Goal: Task Accomplishment & Management: Use online tool/utility

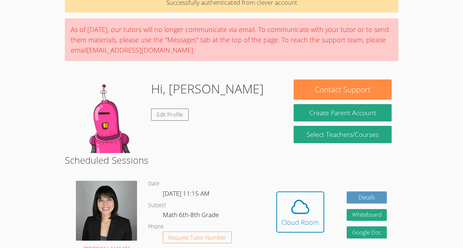
scroll to position [41, 0]
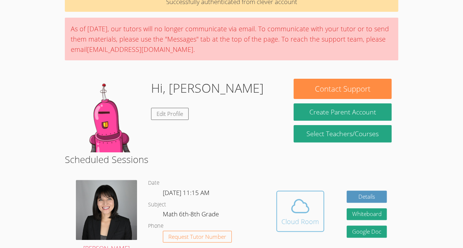
click at [309, 212] on icon at bounding box center [300, 206] width 21 height 21
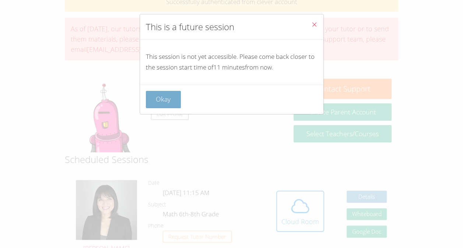
click at [153, 95] on button "Okay" at bounding box center [163, 99] width 35 height 17
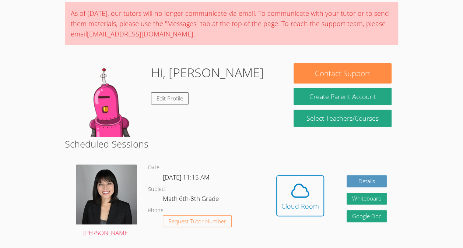
scroll to position [60, 0]
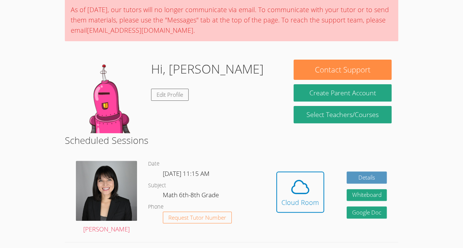
click at [440, 189] on html "Home Programs Sessions Tutors Messages Billing Logout Hansley Successfully auth…" at bounding box center [231, 64] width 463 height 248
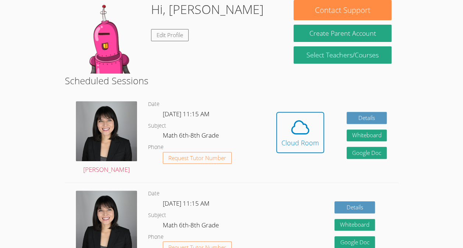
scroll to position [124, 0]
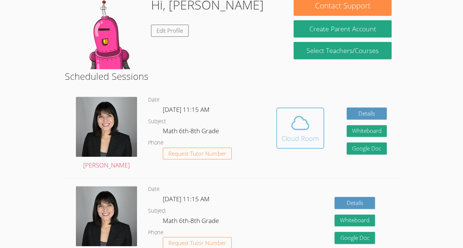
click at [305, 141] on div "Cloud Room" at bounding box center [300, 138] width 38 height 10
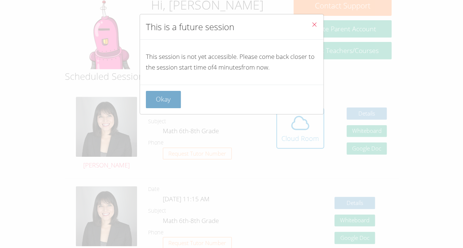
click at [165, 94] on button "Okay" at bounding box center [163, 99] width 35 height 17
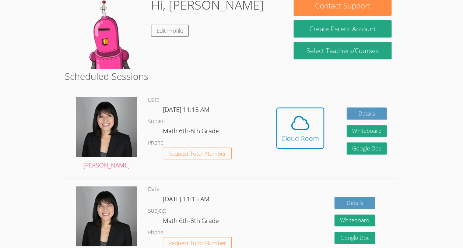
click at [233, 92] on div "Date Wed Oct 15, 11:15 AM Subject Math 6th-8th Grade Phone Request Tutor Number" at bounding box center [206, 133] width 117 height 89
click at [296, 132] on icon at bounding box center [300, 123] width 21 height 21
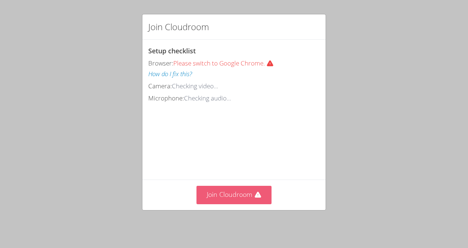
click at [211, 197] on button "Join Cloudroom" at bounding box center [235, 195] width 76 height 18
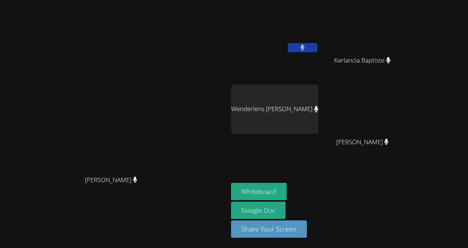
click at [231, 96] on div "Wenderlens [PERSON_NAME]" at bounding box center [275, 109] width 88 height 49
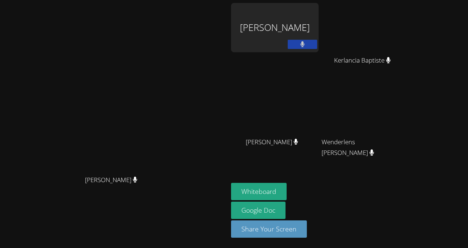
click at [312, 24] on div "[PERSON_NAME]" at bounding box center [275, 27] width 88 height 49
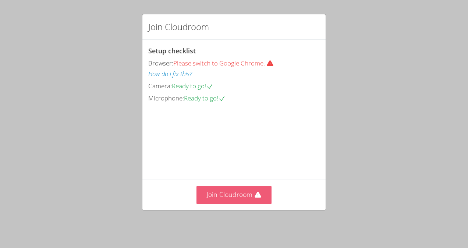
click at [225, 196] on button "Join Cloudroom" at bounding box center [235, 195] width 76 height 18
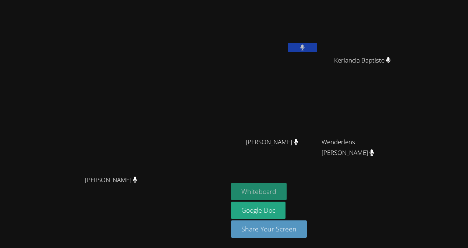
click at [287, 191] on button "Whiteboard" at bounding box center [259, 191] width 56 height 17
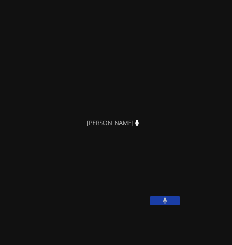
scroll to position [16, 0]
click at [165, 203] on icon at bounding box center [165, 200] width 8 height 6
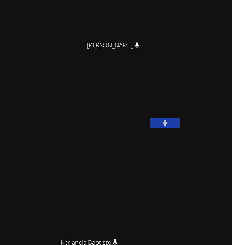
scroll to position [95, 0]
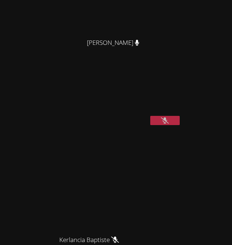
click at [158, 125] on button at bounding box center [164, 120] width 29 height 9
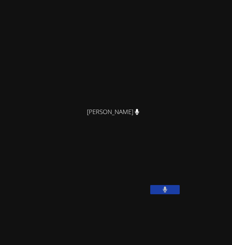
scroll to position [27, 0]
click at [166, 193] on icon at bounding box center [165, 189] width 5 height 6
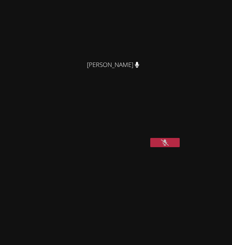
scroll to position [76, 0]
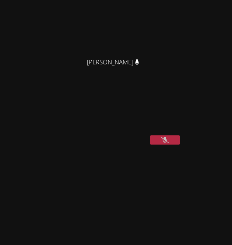
click at [159, 145] on button at bounding box center [164, 140] width 29 height 9
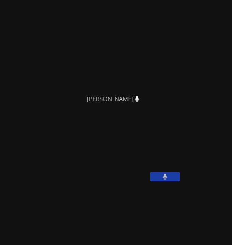
scroll to position [39, 0]
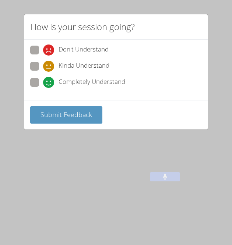
click at [43, 88] on span at bounding box center [43, 88] width 0 height 0
click at [43, 84] on input "Completely Understand" at bounding box center [46, 81] width 6 height 6
radio input "true"
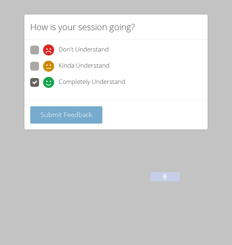
click at [53, 113] on span "Submit Feedback" at bounding box center [67, 114] width 52 height 9
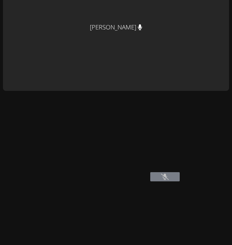
scroll to position [0, 0]
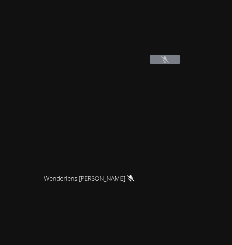
click at [147, 116] on video at bounding box center [92, 120] width 110 height 100
click at [166, 63] on icon at bounding box center [165, 59] width 8 height 6
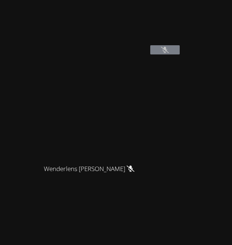
click at [112, 161] on video at bounding box center [92, 111] width 110 height 100
